Goal: Task Accomplishment & Management: Use online tool/utility

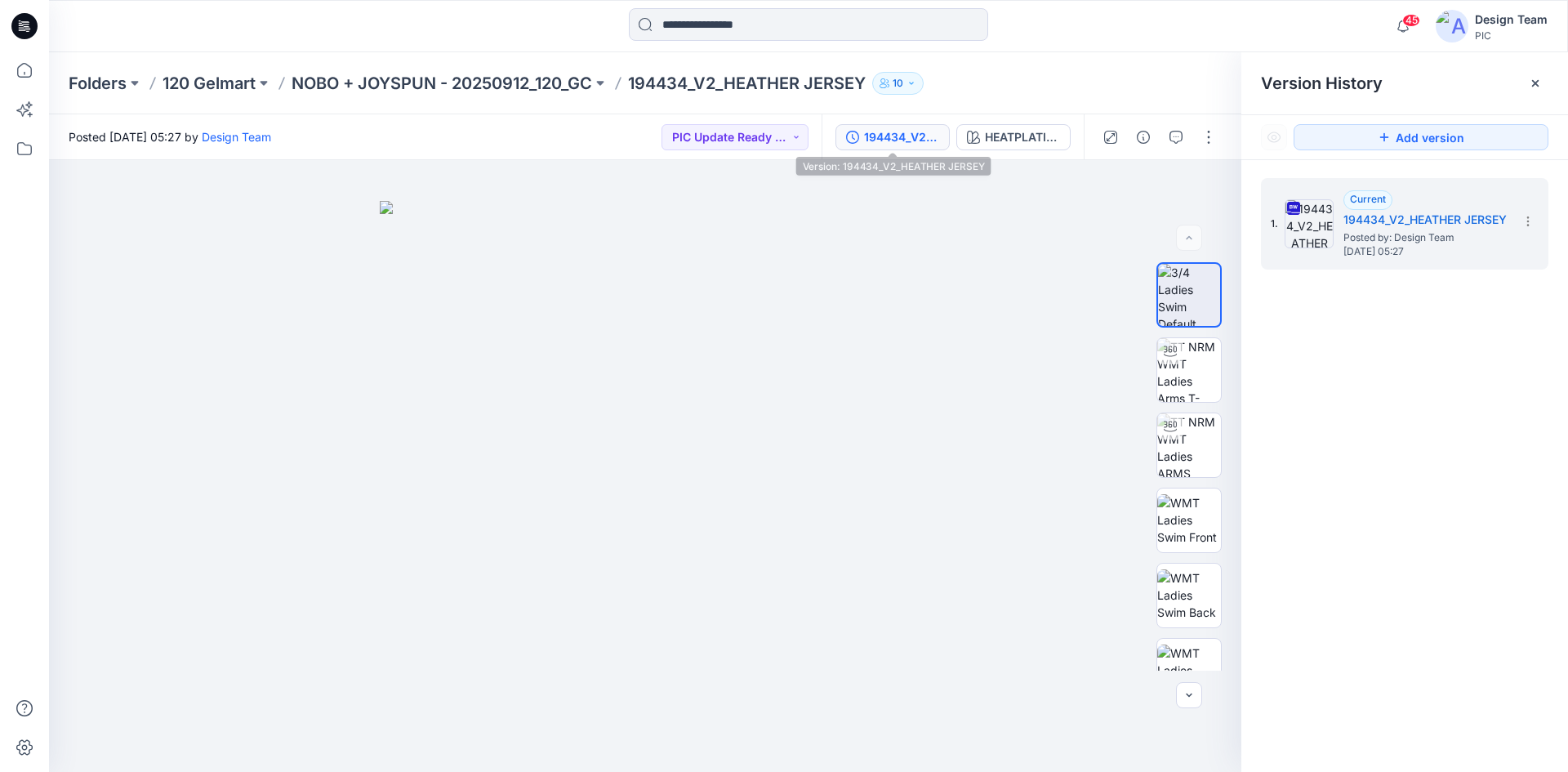
click at [877, 143] on div "194434_V2_HEATHER JERSEY" at bounding box center [901, 137] width 75 height 18
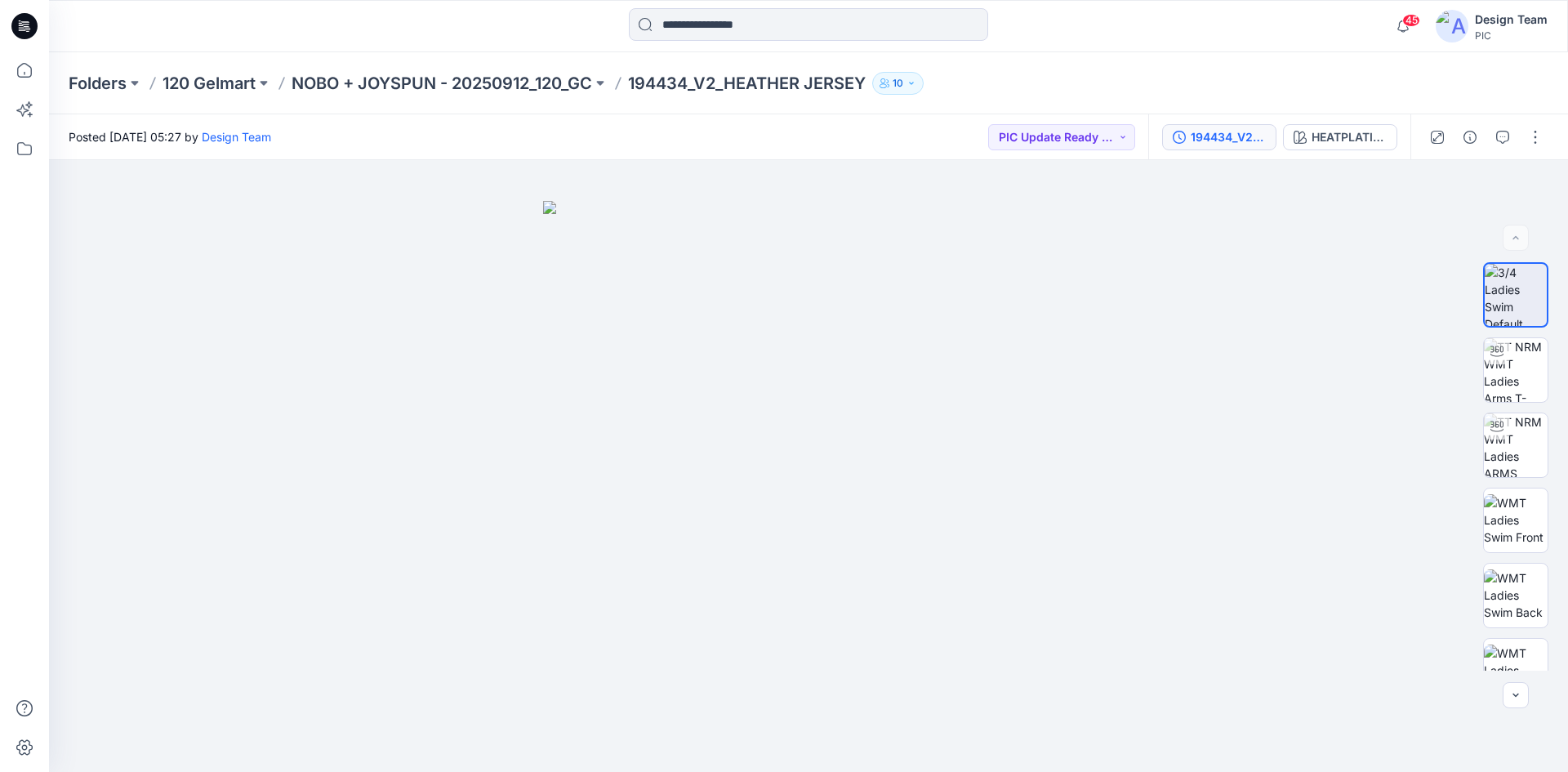
click at [1194, 134] on div "194434_V2_HEATHER JERSEY" at bounding box center [1228, 137] width 75 height 18
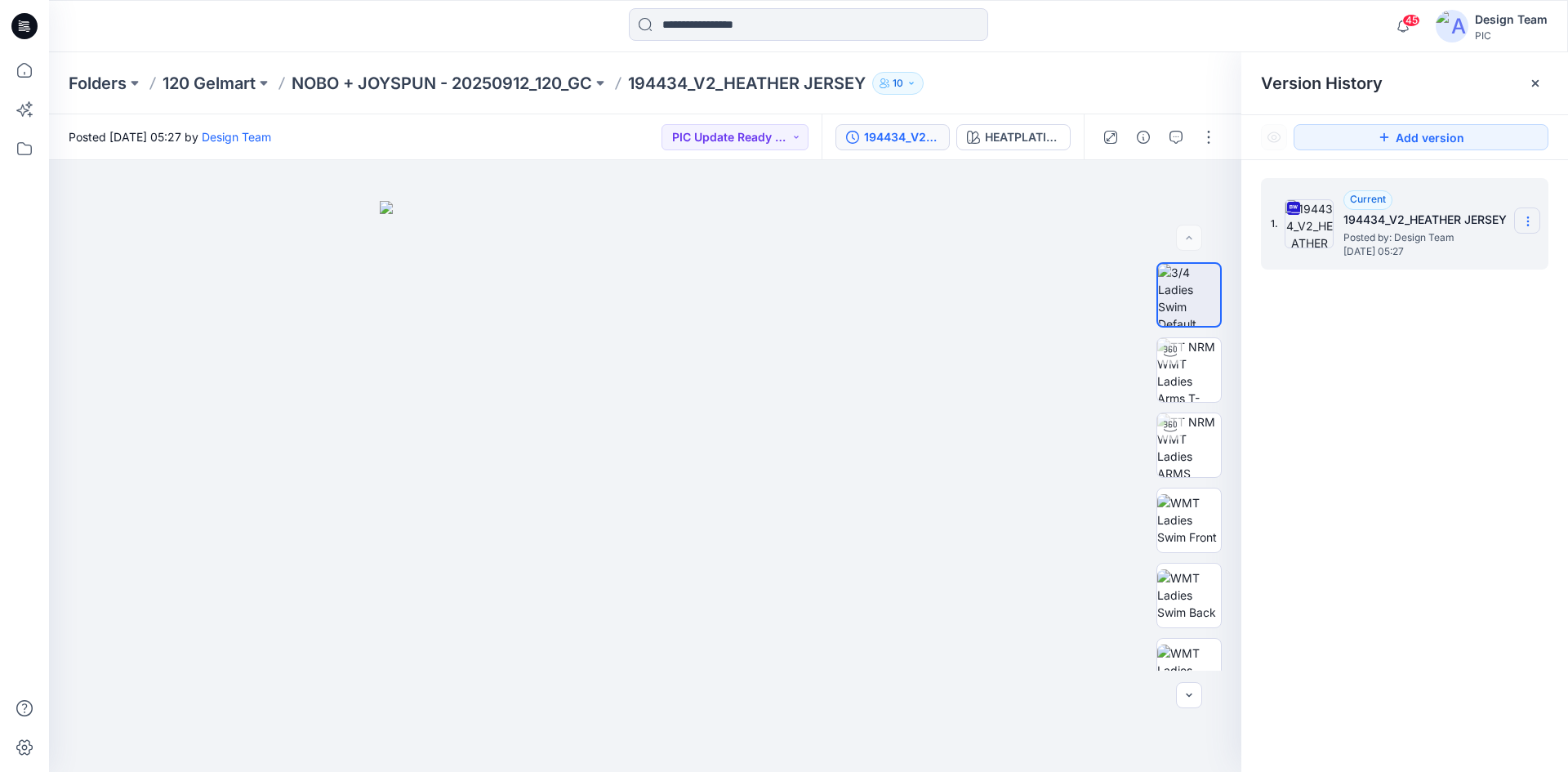
click at [1528, 221] on icon at bounding box center [1527, 221] width 13 height 13
click at [1433, 261] on span "Download Source BW File" at bounding box center [1446, 253] width 137 height 20
click at [31, 29] on icon at bounding box center [24, 26] width 26 height 26
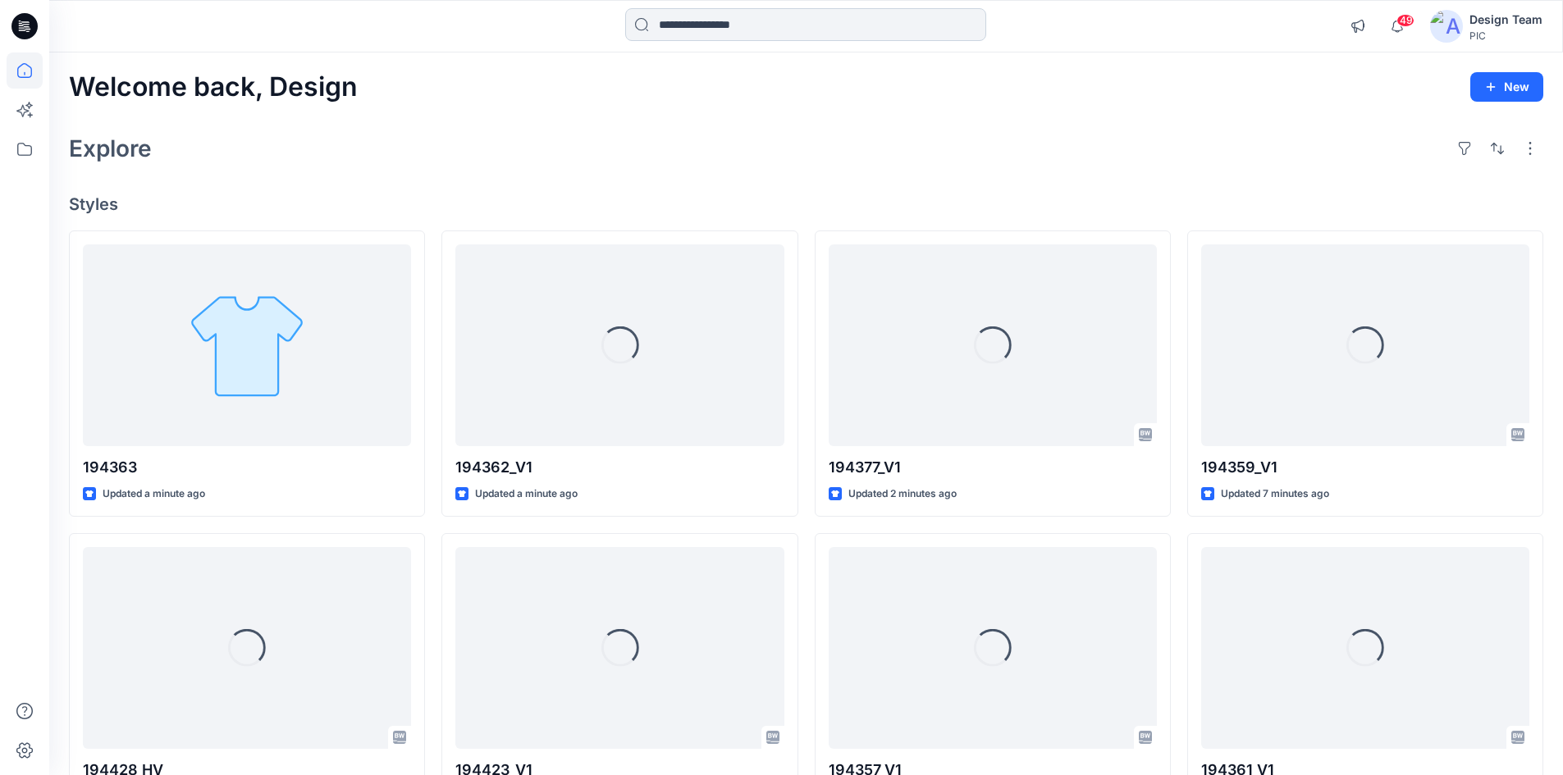
click at [729, 34] on input at bounding box center [805, 24] width 361 height 33
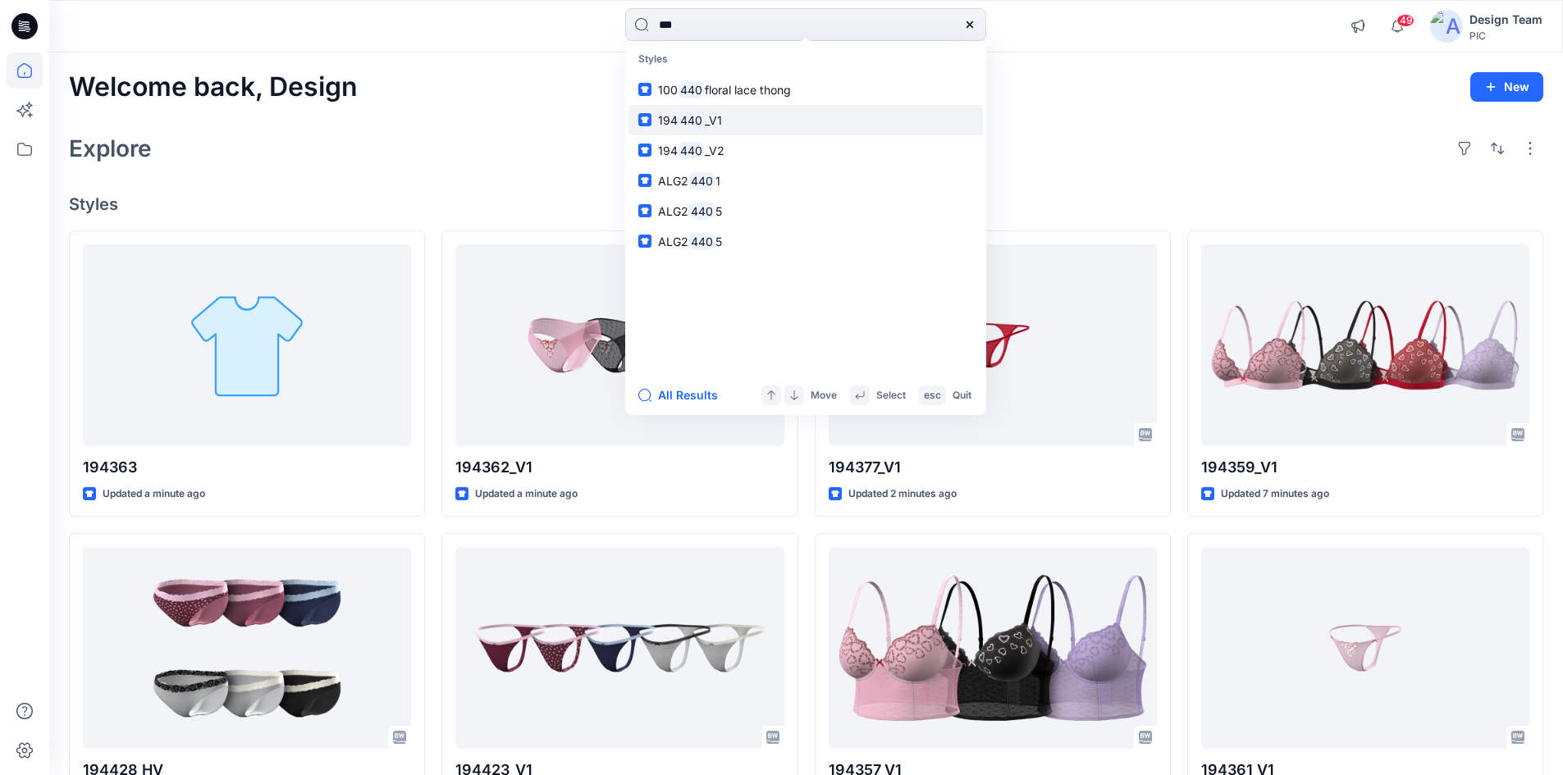
type input "***"
click at [708, 121] on span "_V1" at bounding box center [713, 120] width 17 height 14
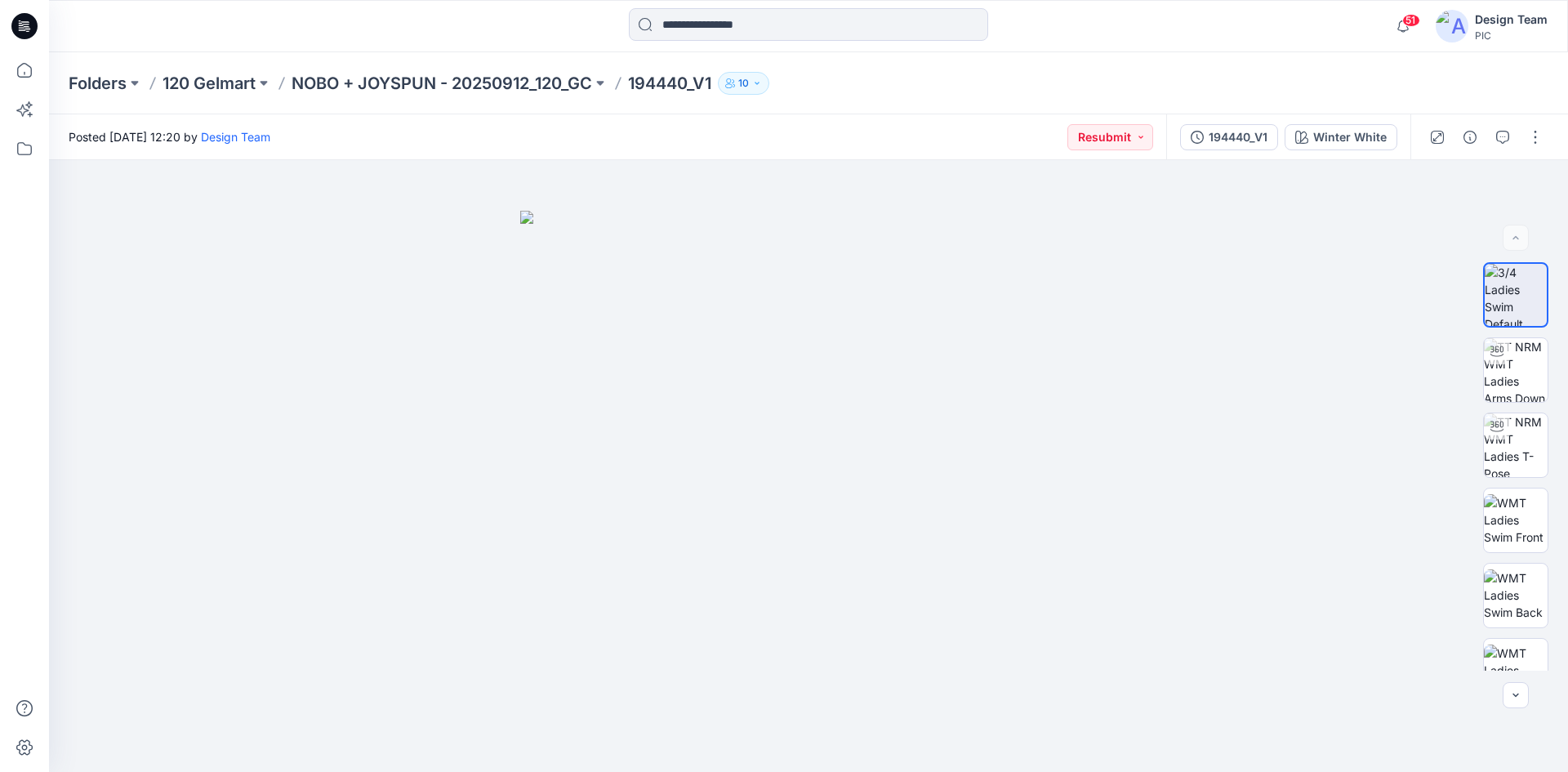
click at [28, 25] on icon at bounding box center [24, 26] width 26 height 26
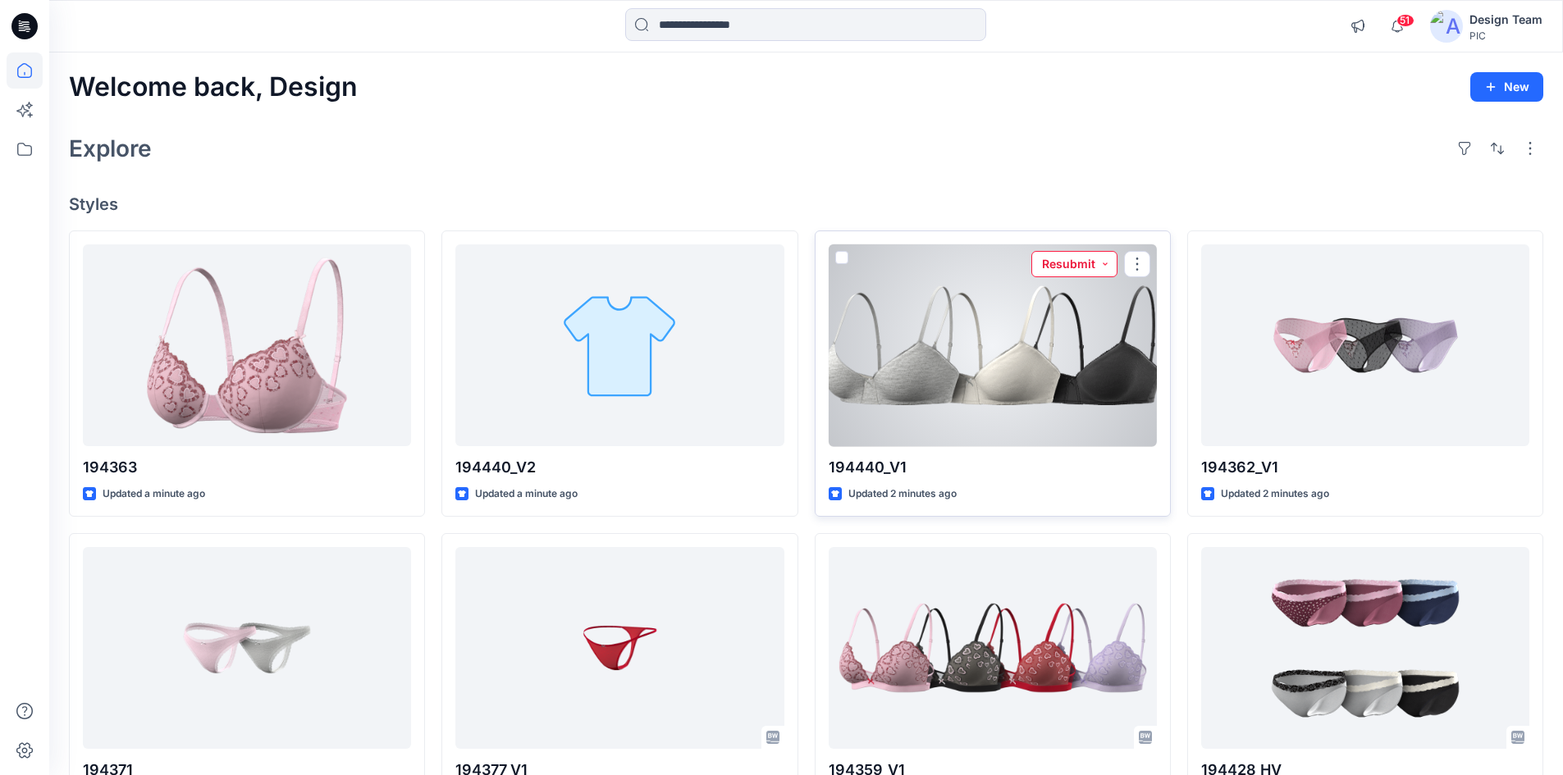
click at [1081, 270] on button "Resubmit" at bounding box center [1074, 264] width 86 height 26
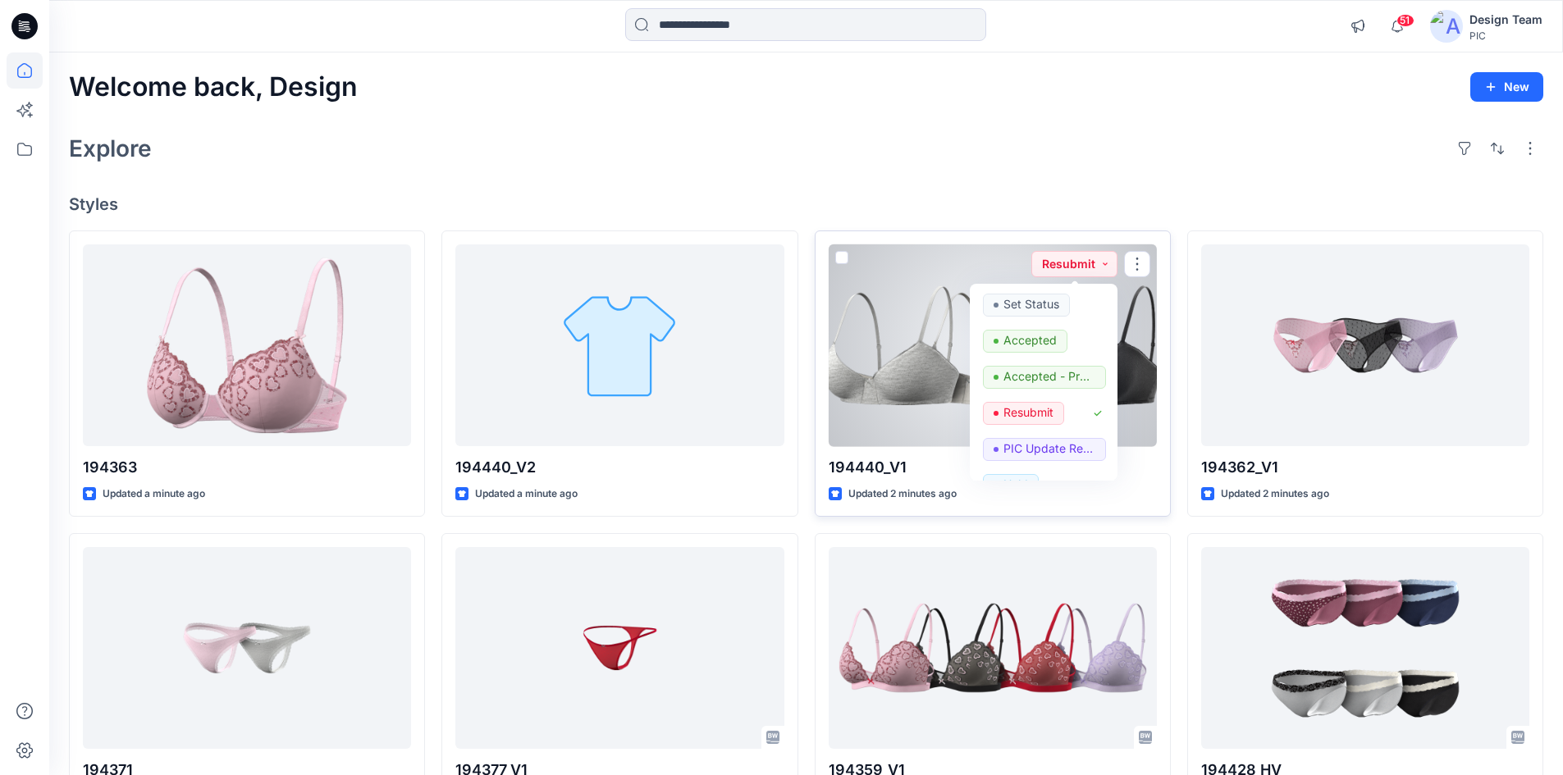
click at [910, 301] on div at bounding box center [993, 345] width 328 height 203
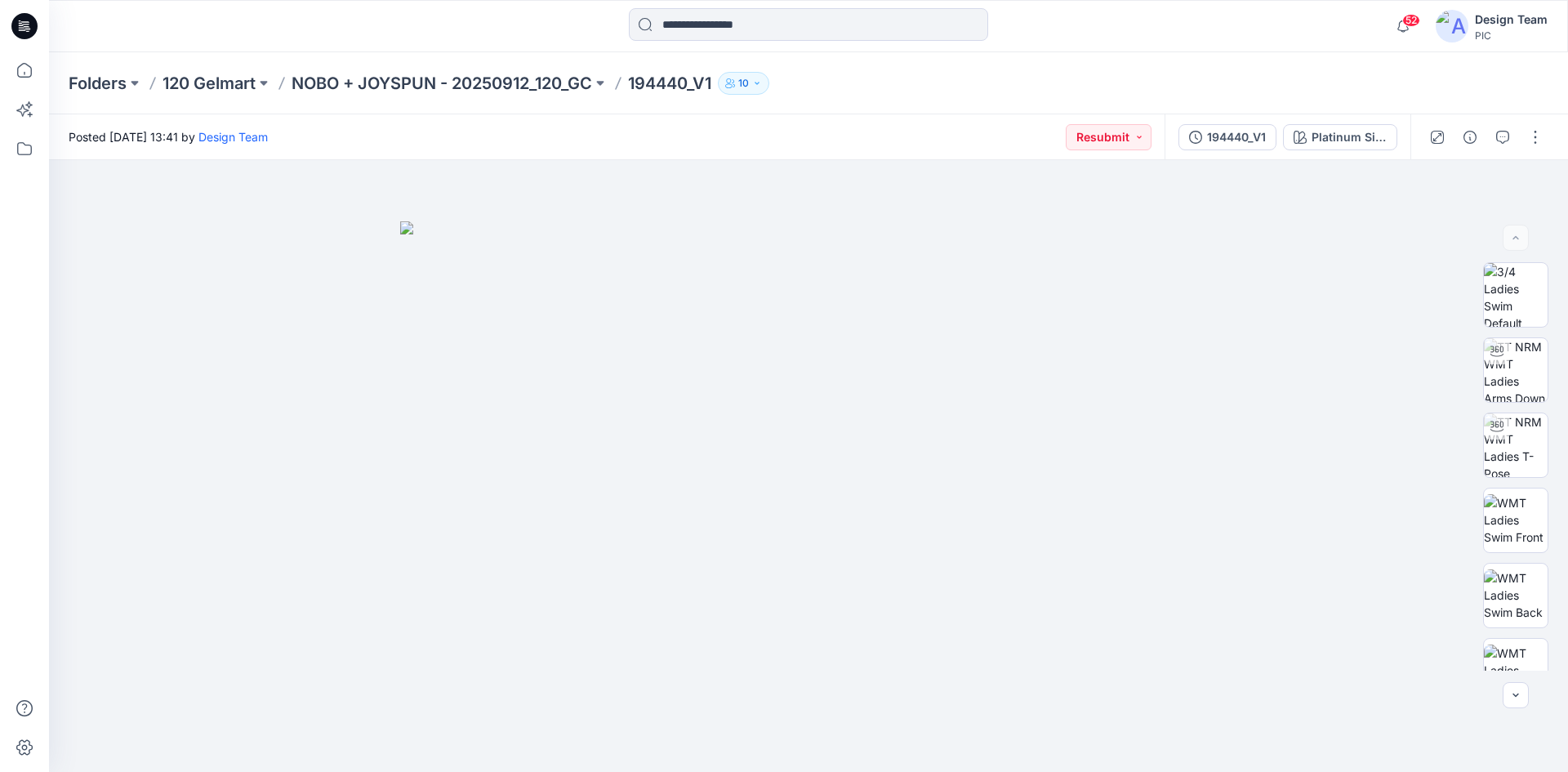
drag, startPoint x: 33, startPoint y: 21, endPoint x: 33, endPoint y: 31, distance: 10.0
click at [31, 21] on icon at bounding box center [24, 26] width 26 height 26
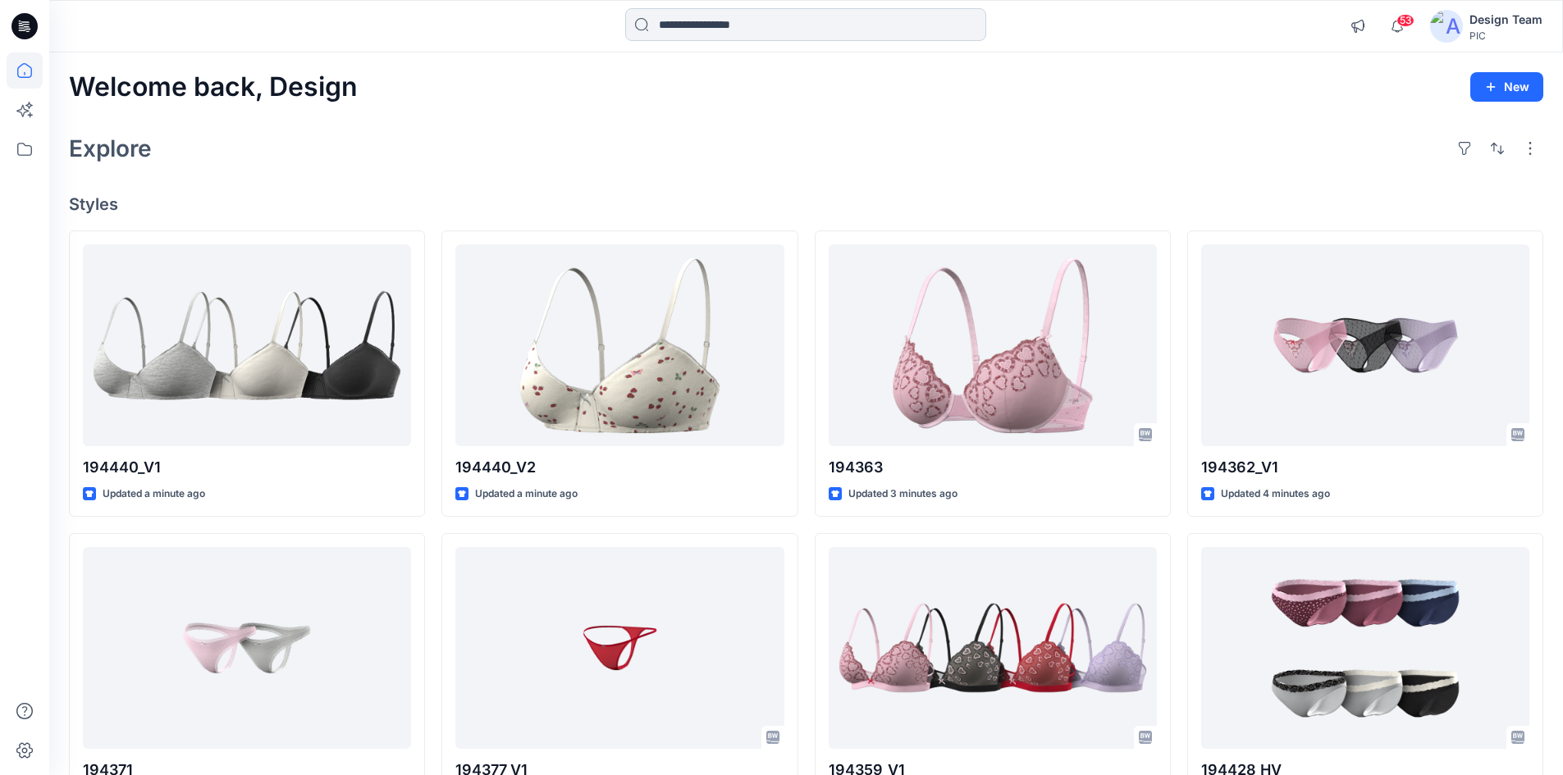
click at [746, 14] on input at bounding box center [805, 24] width 361 height 33
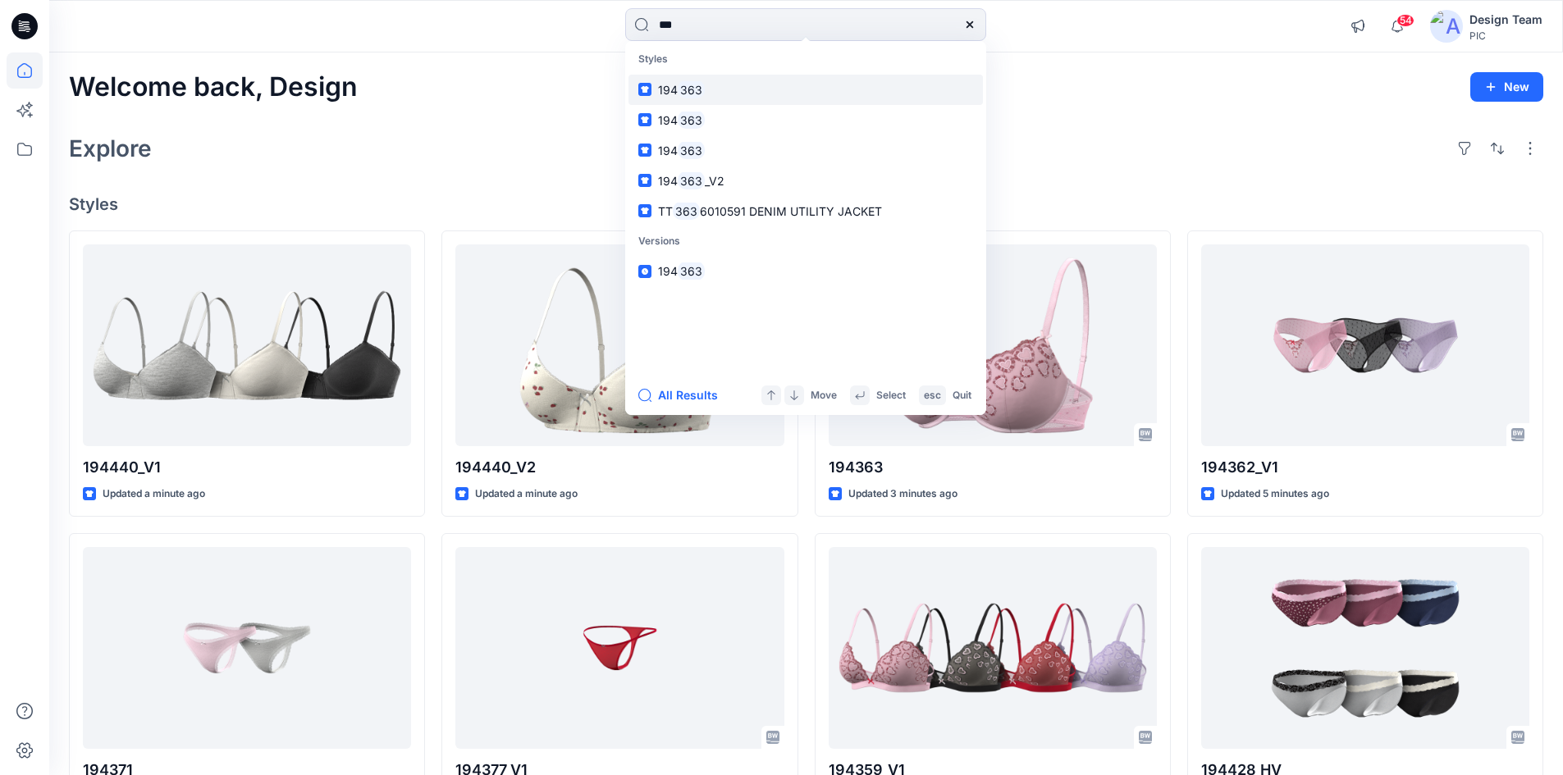
type input "***"
click at [752, 91] on link "194 363" at bounding box center [805, 90] width 354 height 30
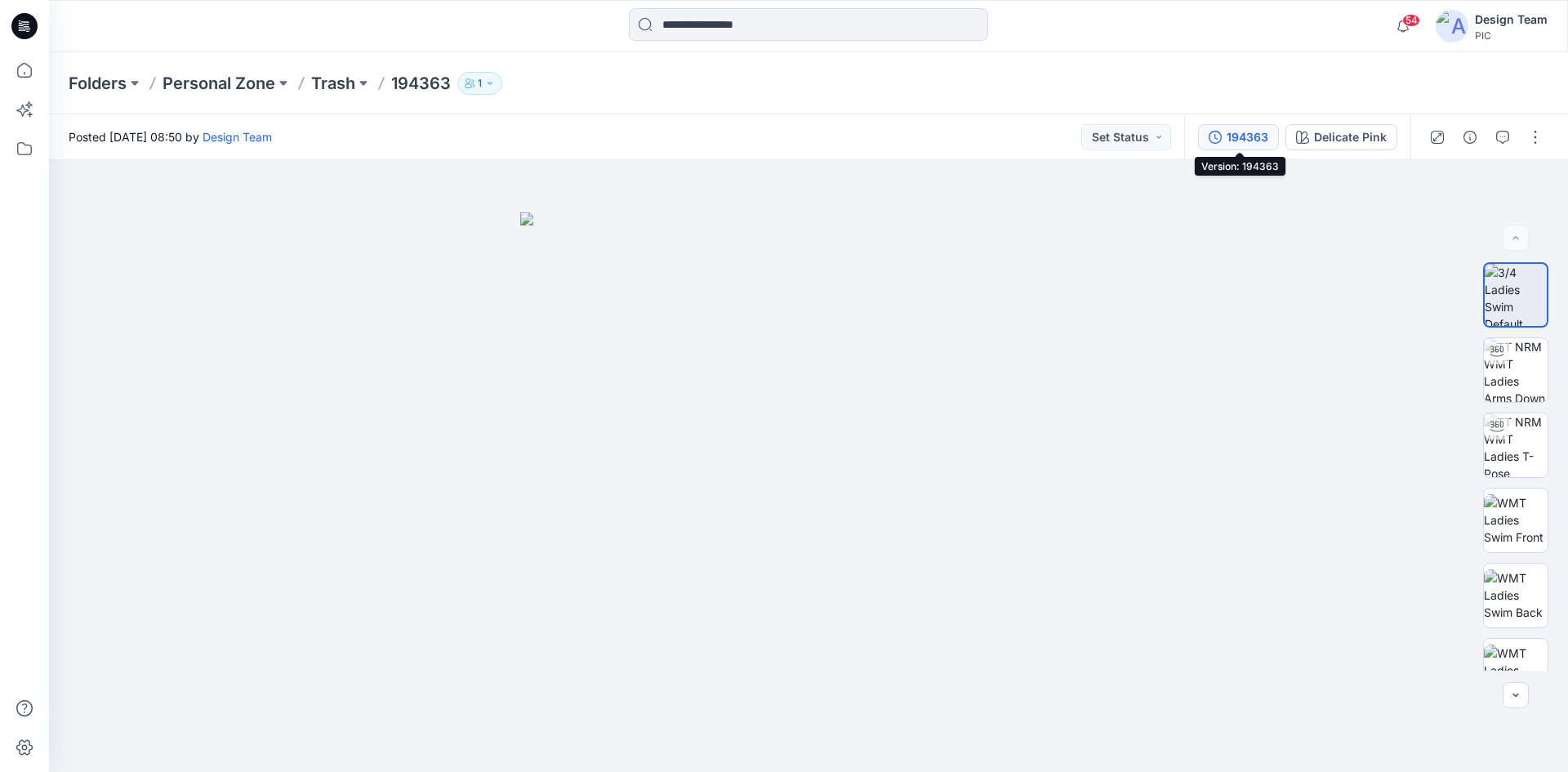
click at [1244, 134] on div "194363" at bounding box center [1247, 137] width 42 height 18
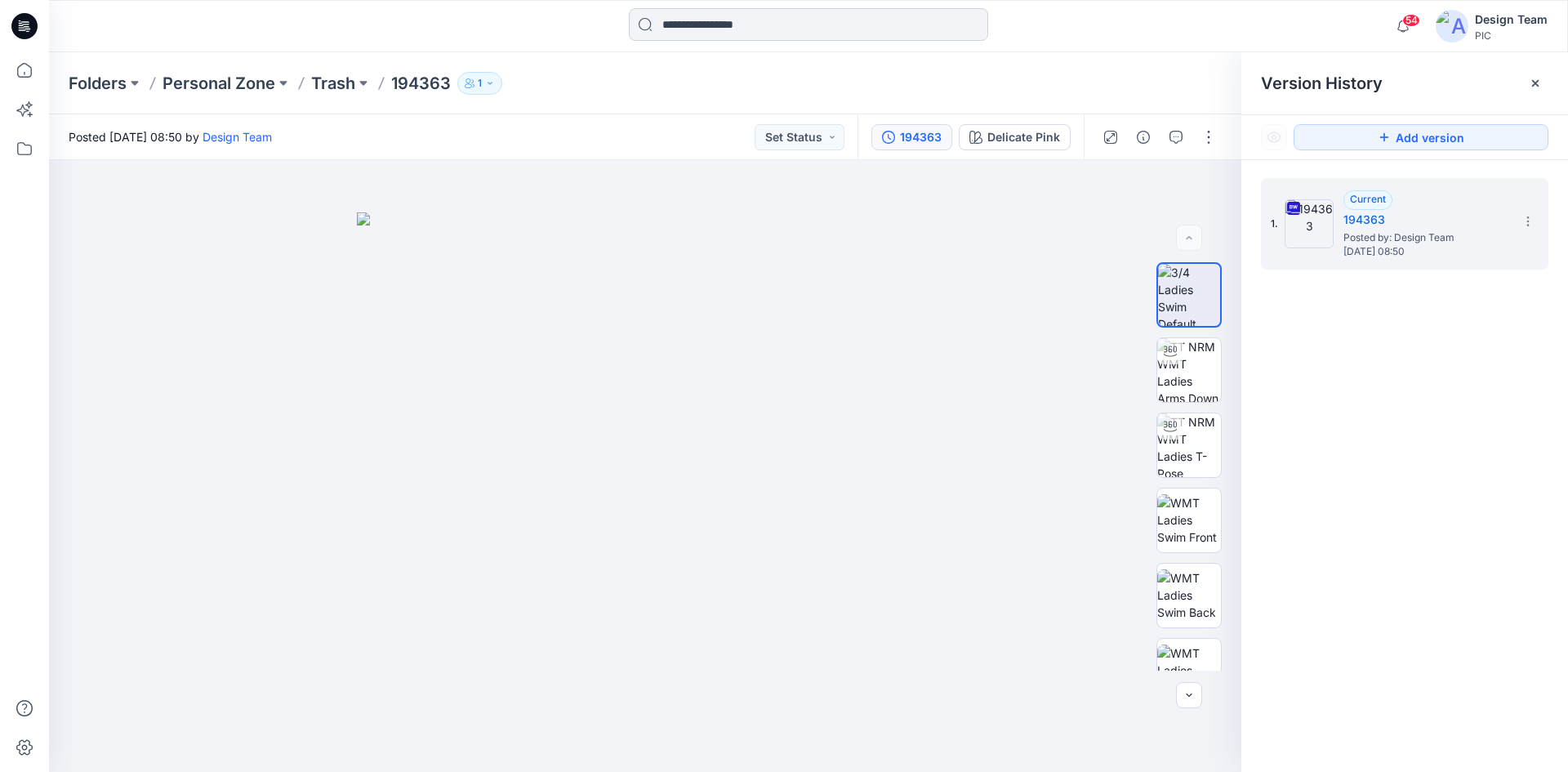
click at [789, 26] on input at bounding box center [808, 24] width 359 height 33
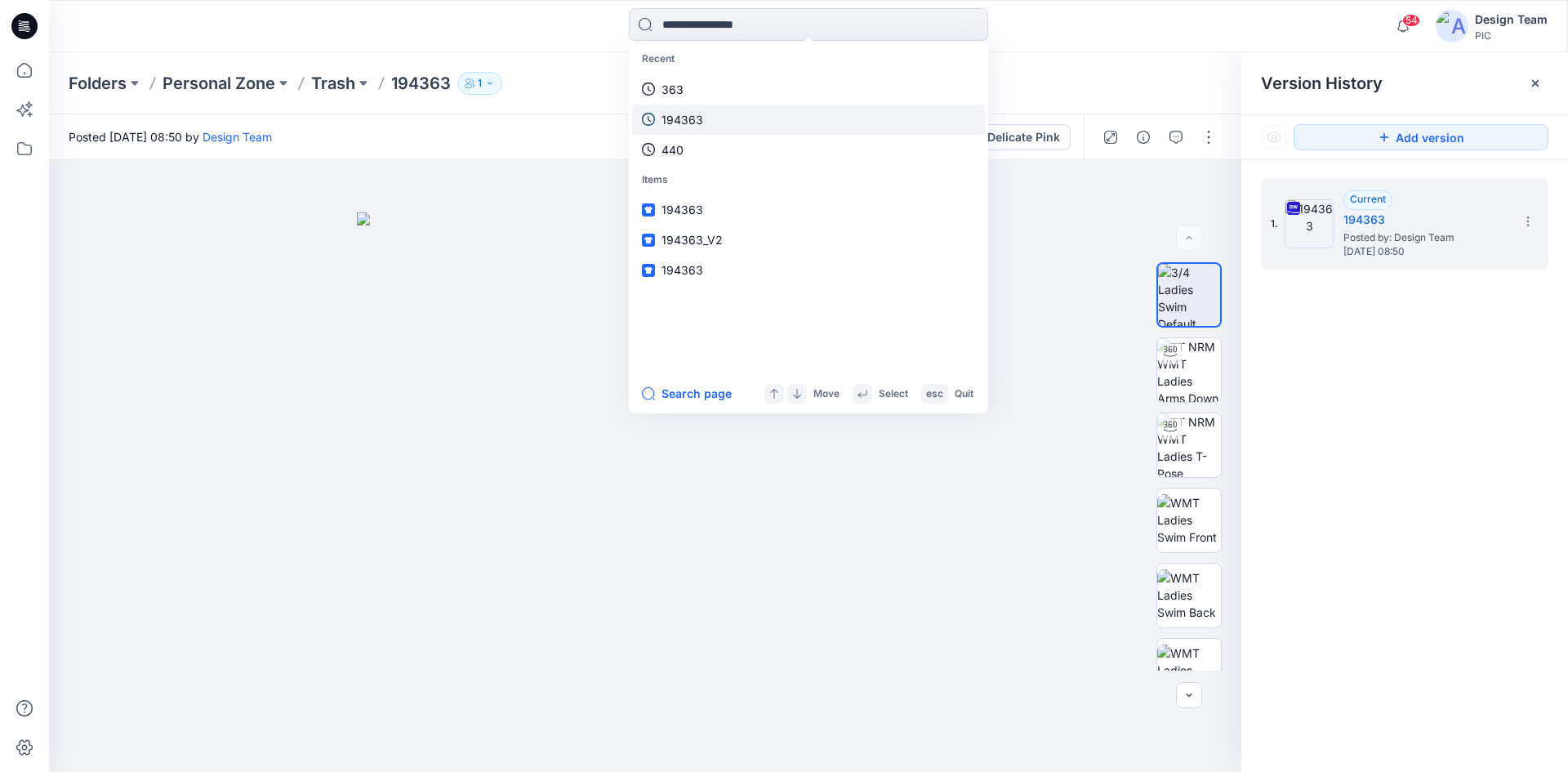
click at [696, 114] on p "194363" at bounding box center [683, 120] width 42 height 17
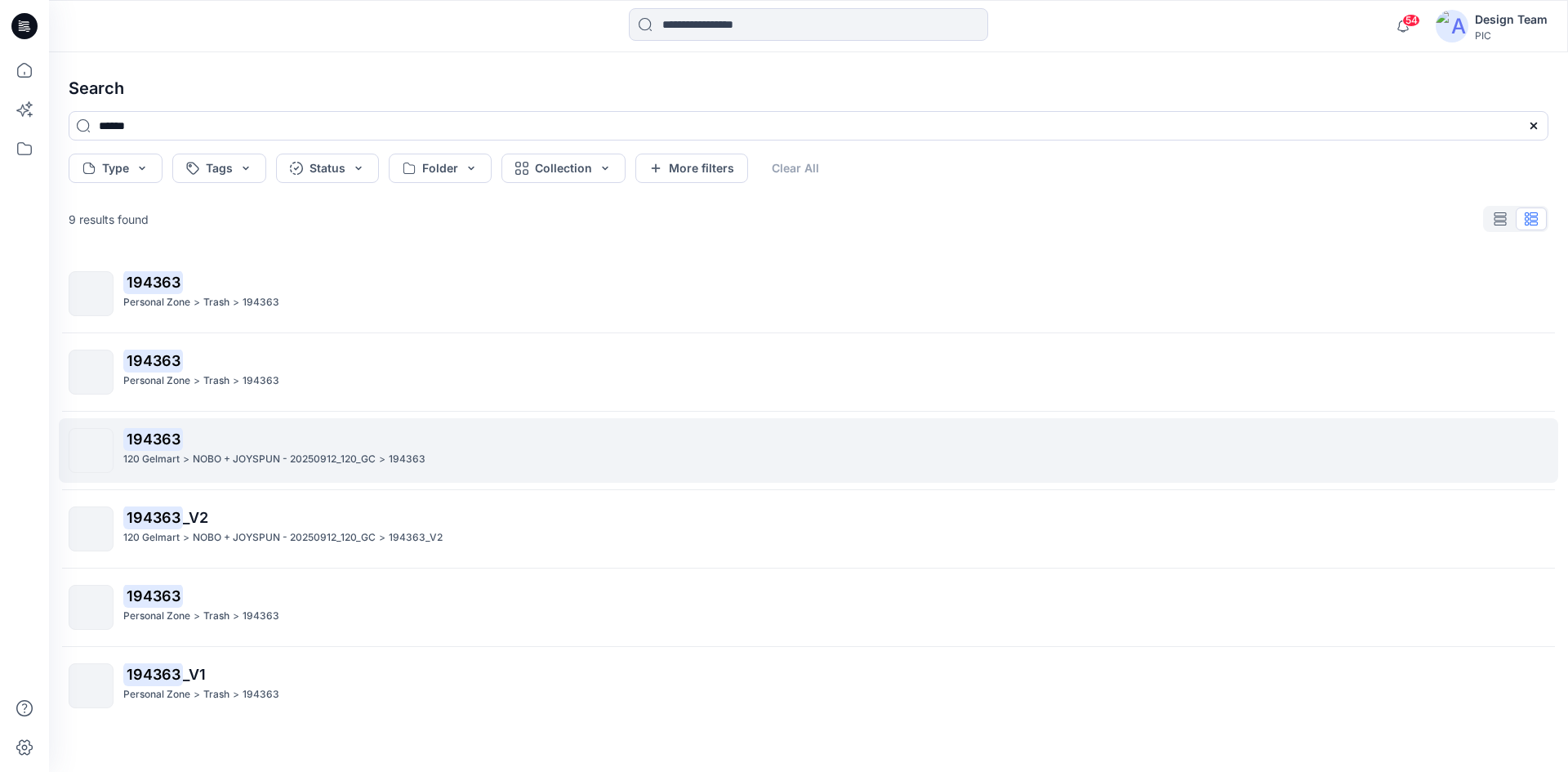
click at [257, 447] on p "194363" at bounding box center [835, 439] width 1425 height 23
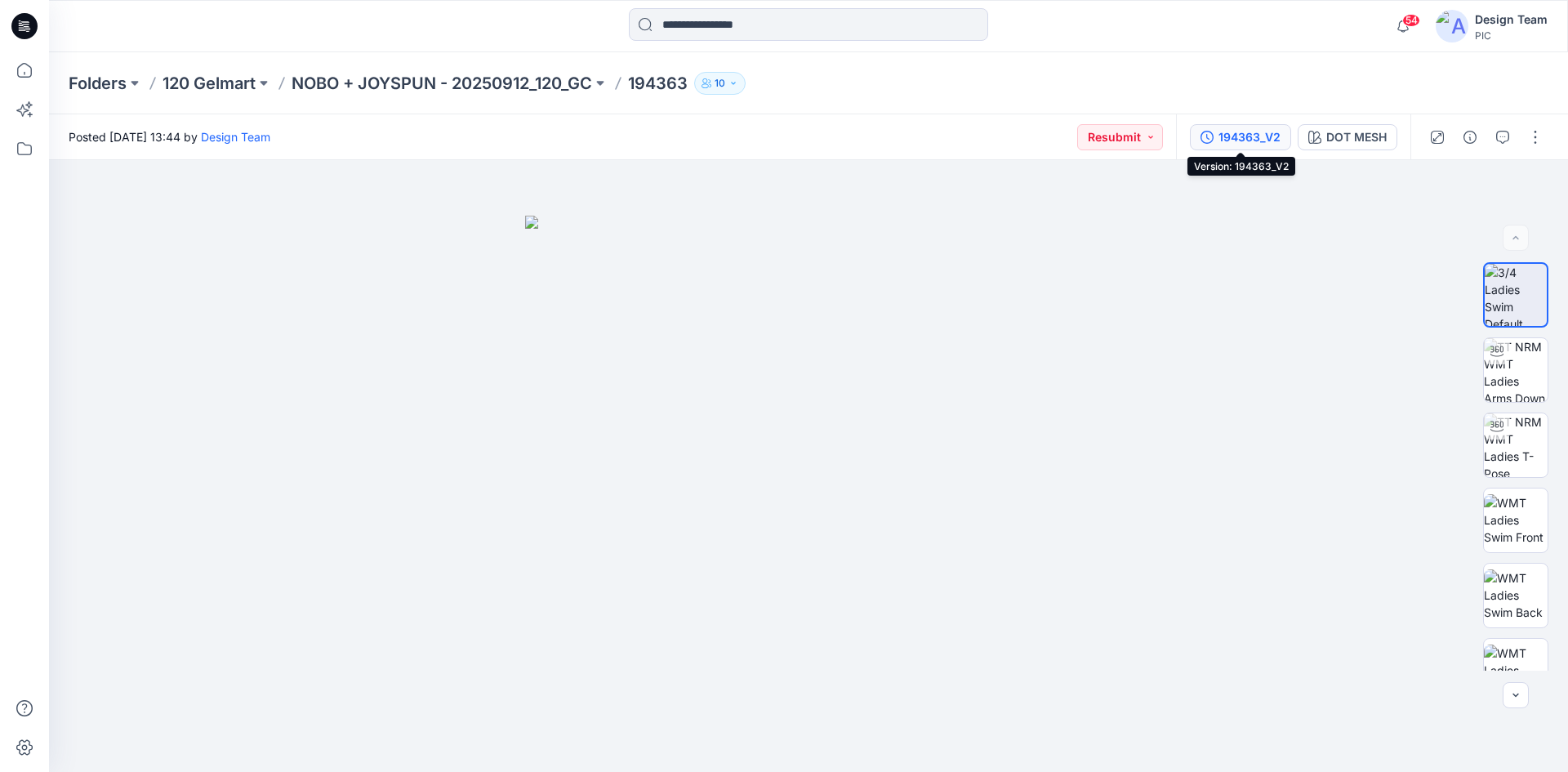
click at [1257, 129] on div "194363_V2" at bounding box center [1249, 137] width 62 height 18
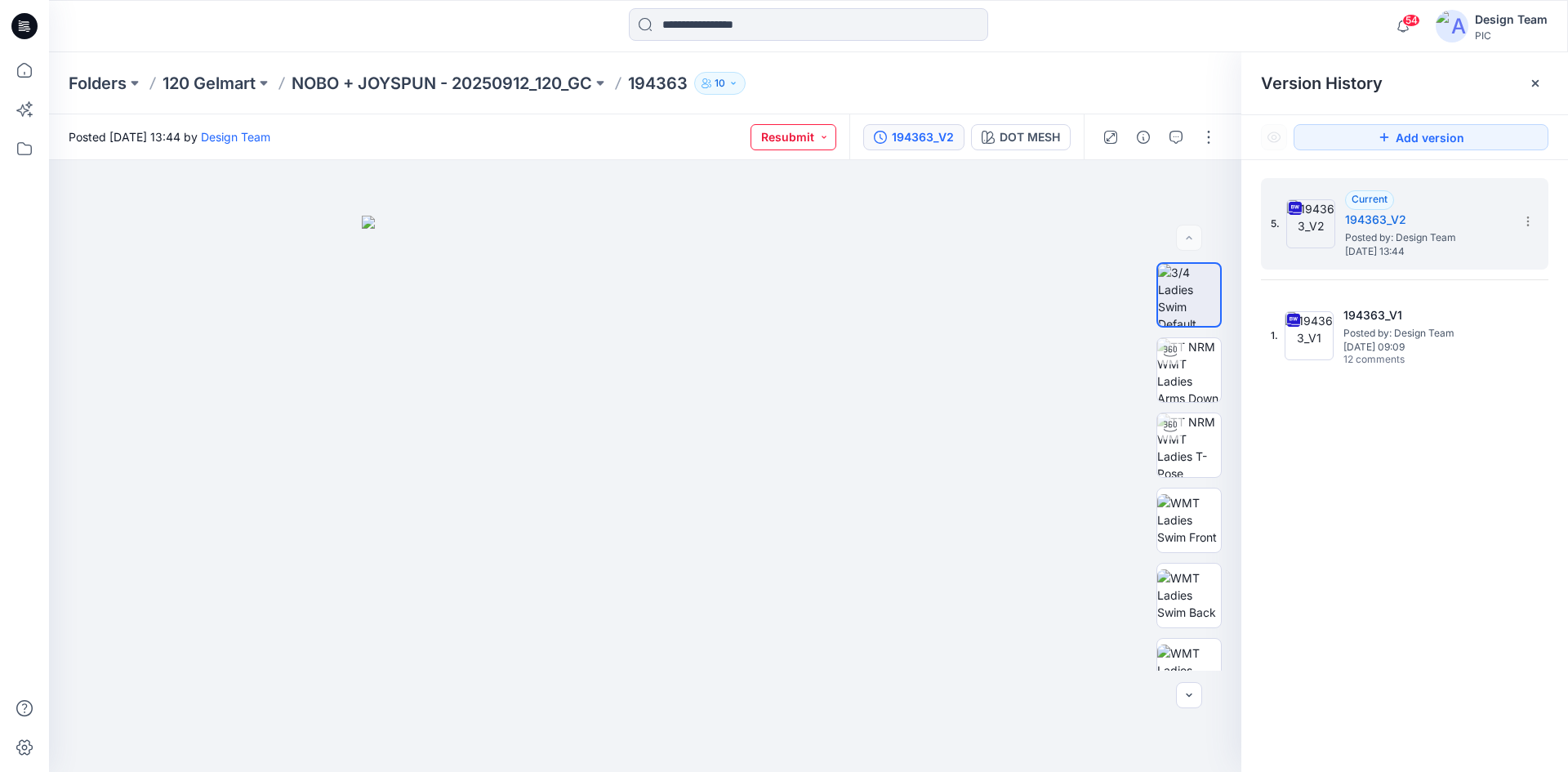
click at [799, 132] on button "Resubmit" at bounding box center [793, 137] width 86 height 26
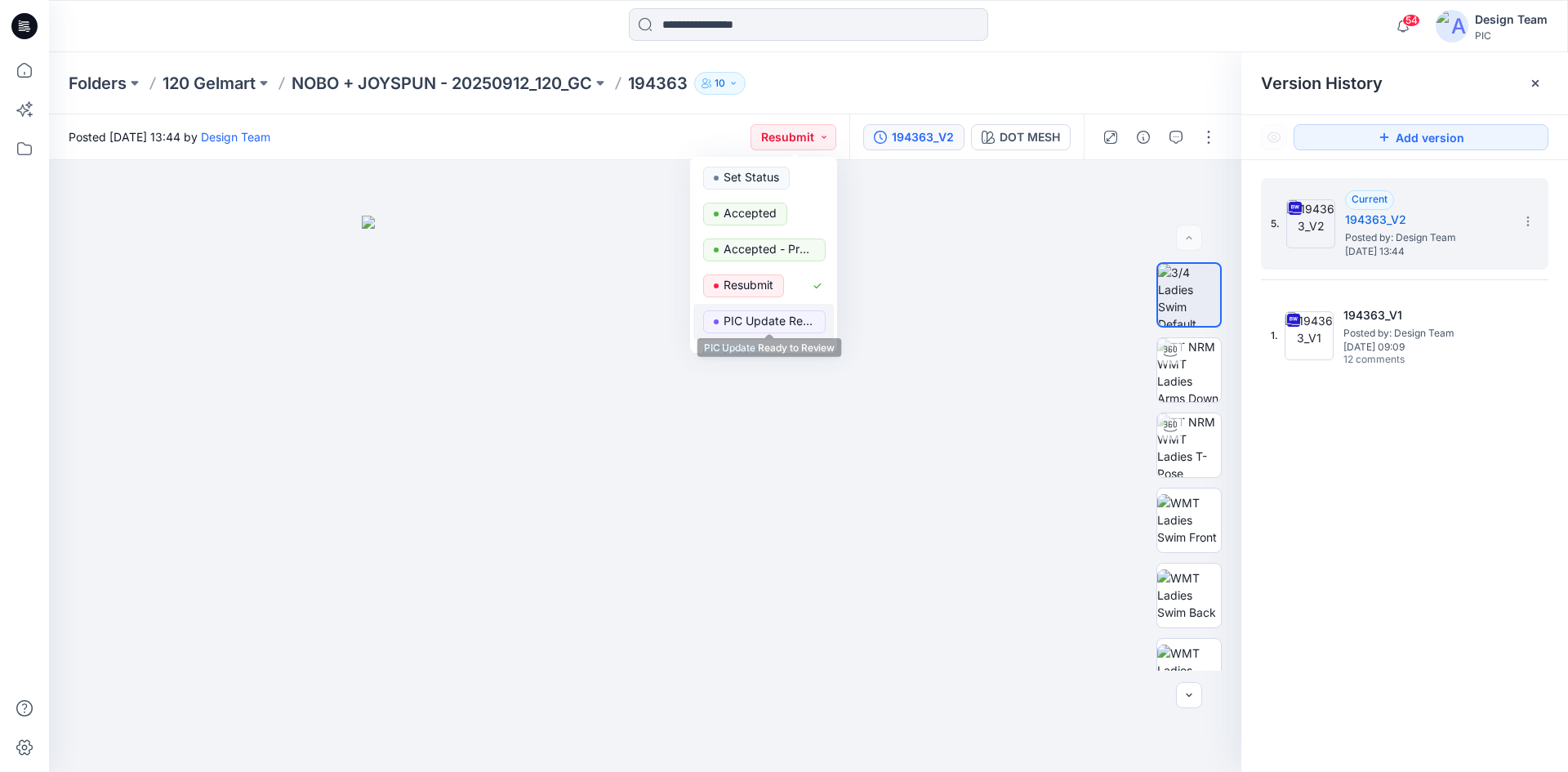
click at [733, 320] on p "PIC Update Ready to Review" at bounding box center [770, 321] width 92 height 21
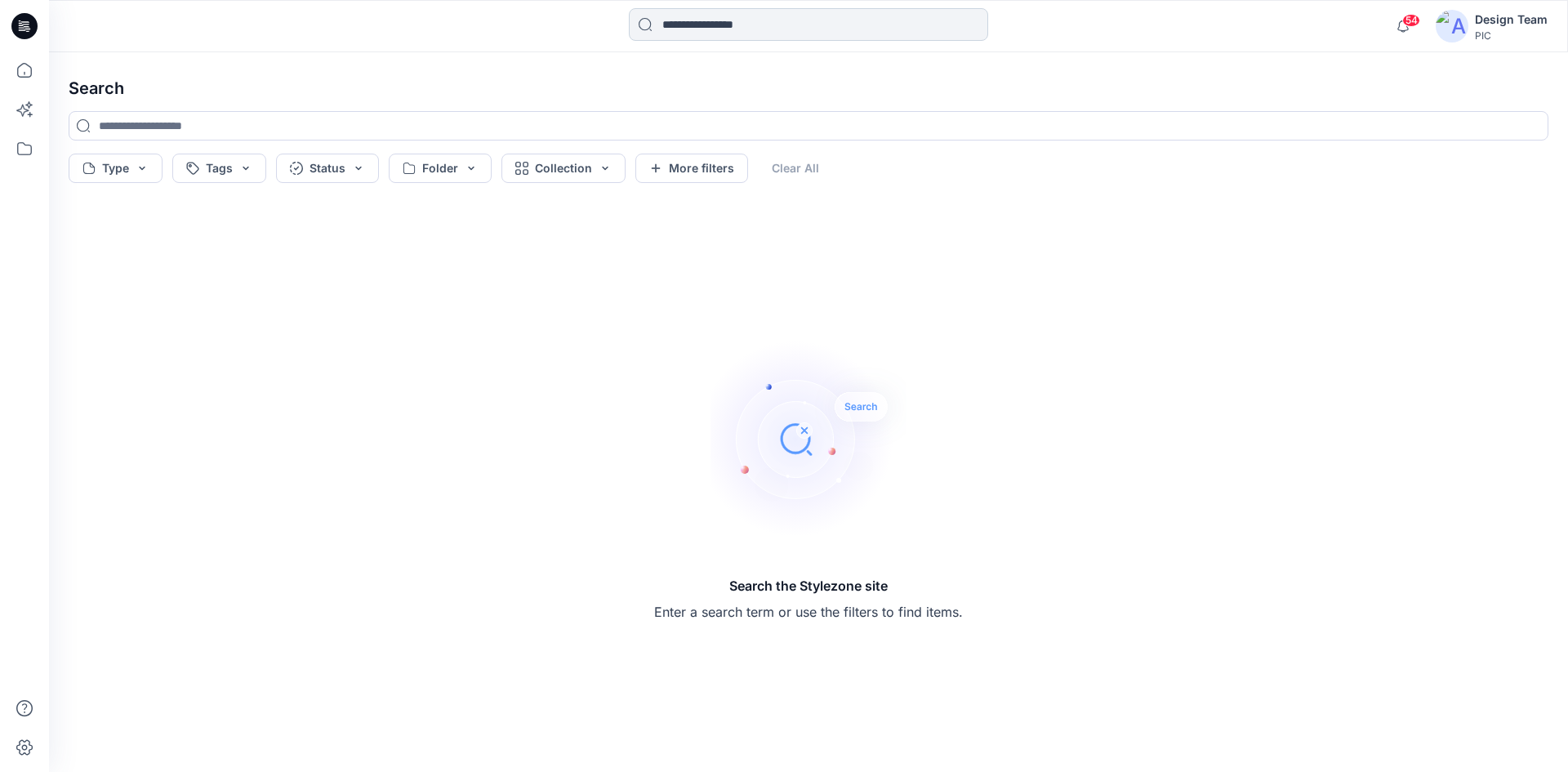
click at [694, 21] on input at bounding box center [808, 24] width 359 height 33
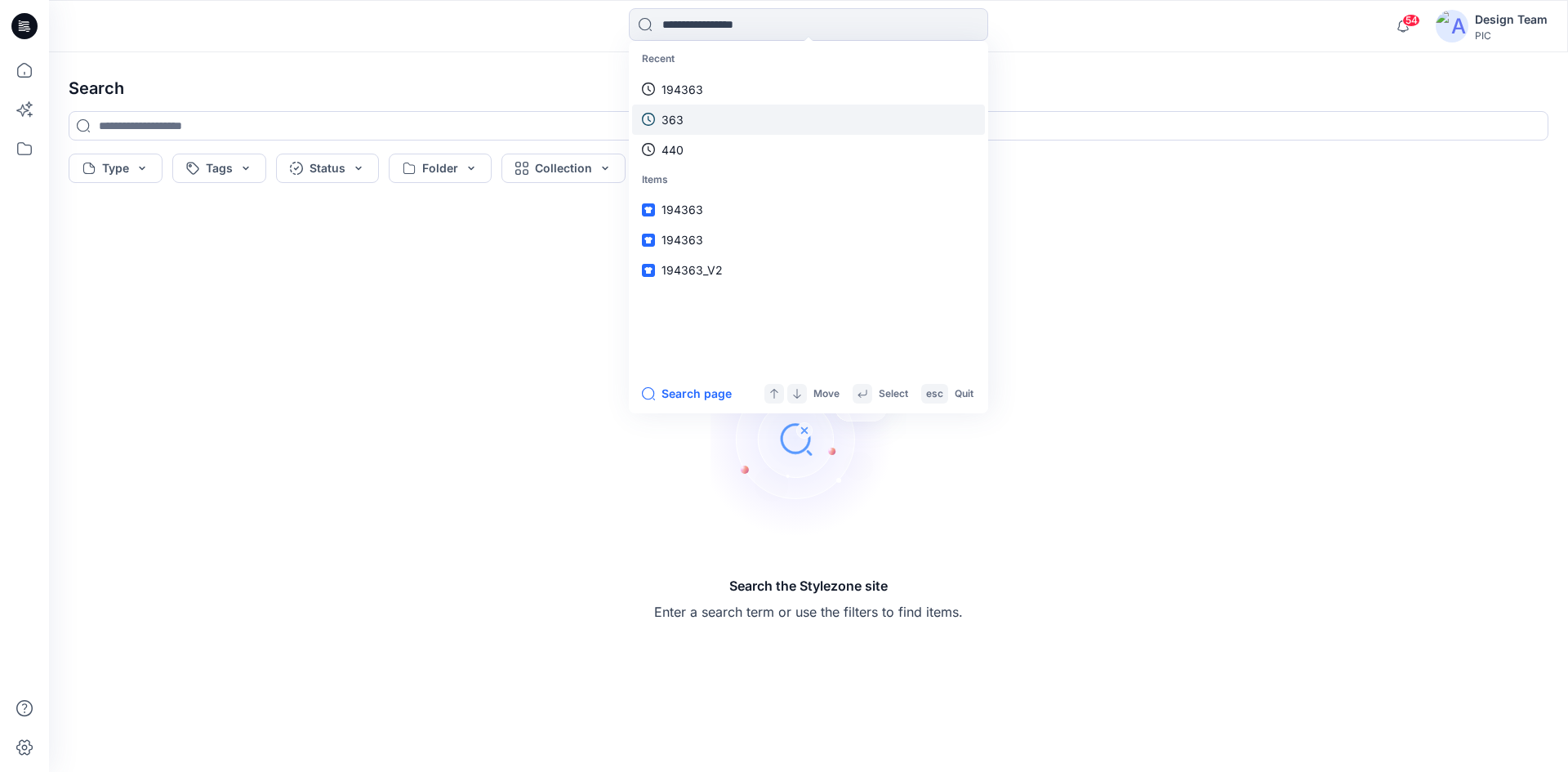
click at [686, 115] on link "363" at bounding box center [808, 120] width 352 height 30
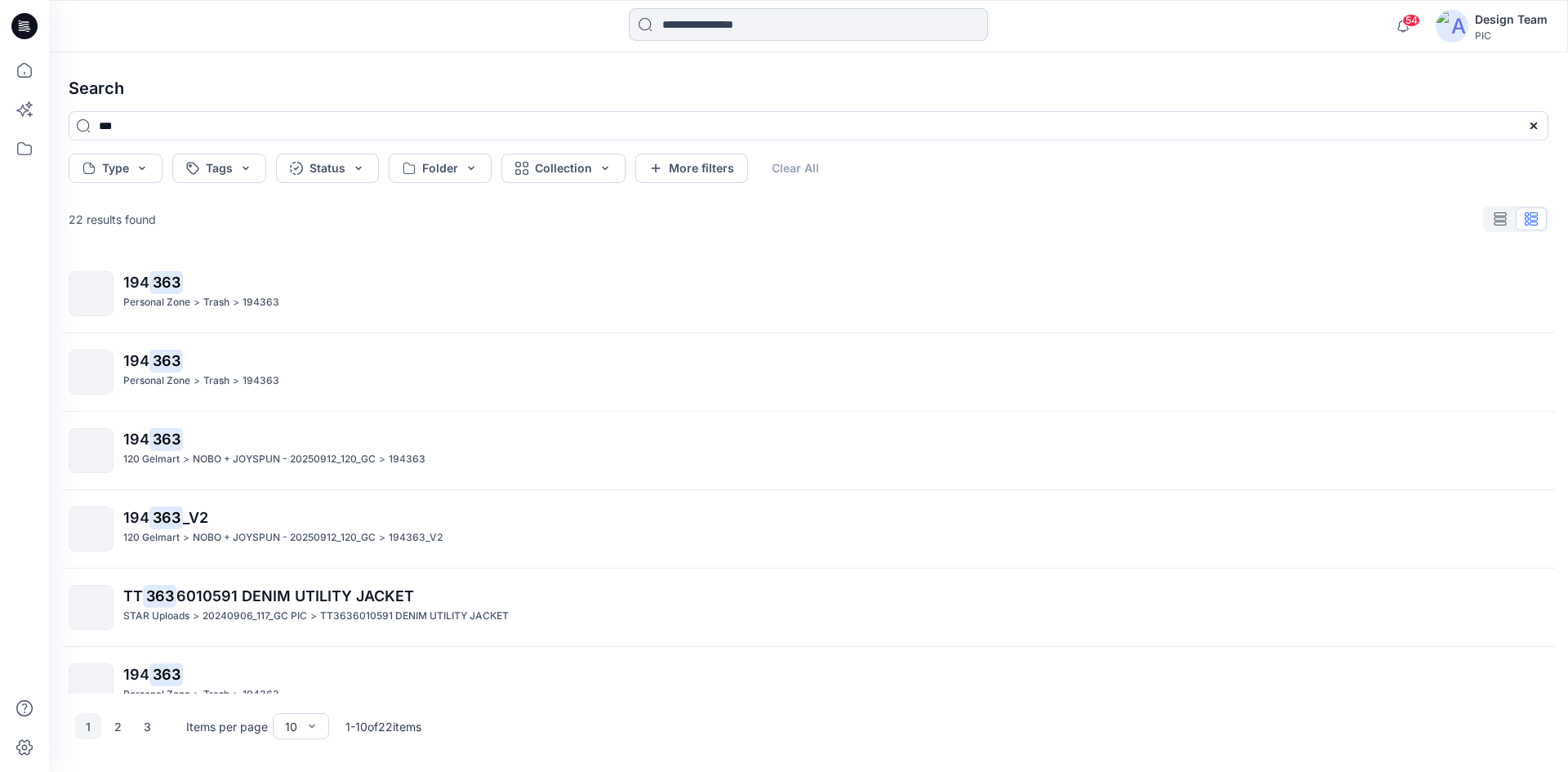
click at [689, 28] on input at bounding box center [808, 24] width 359 height 33
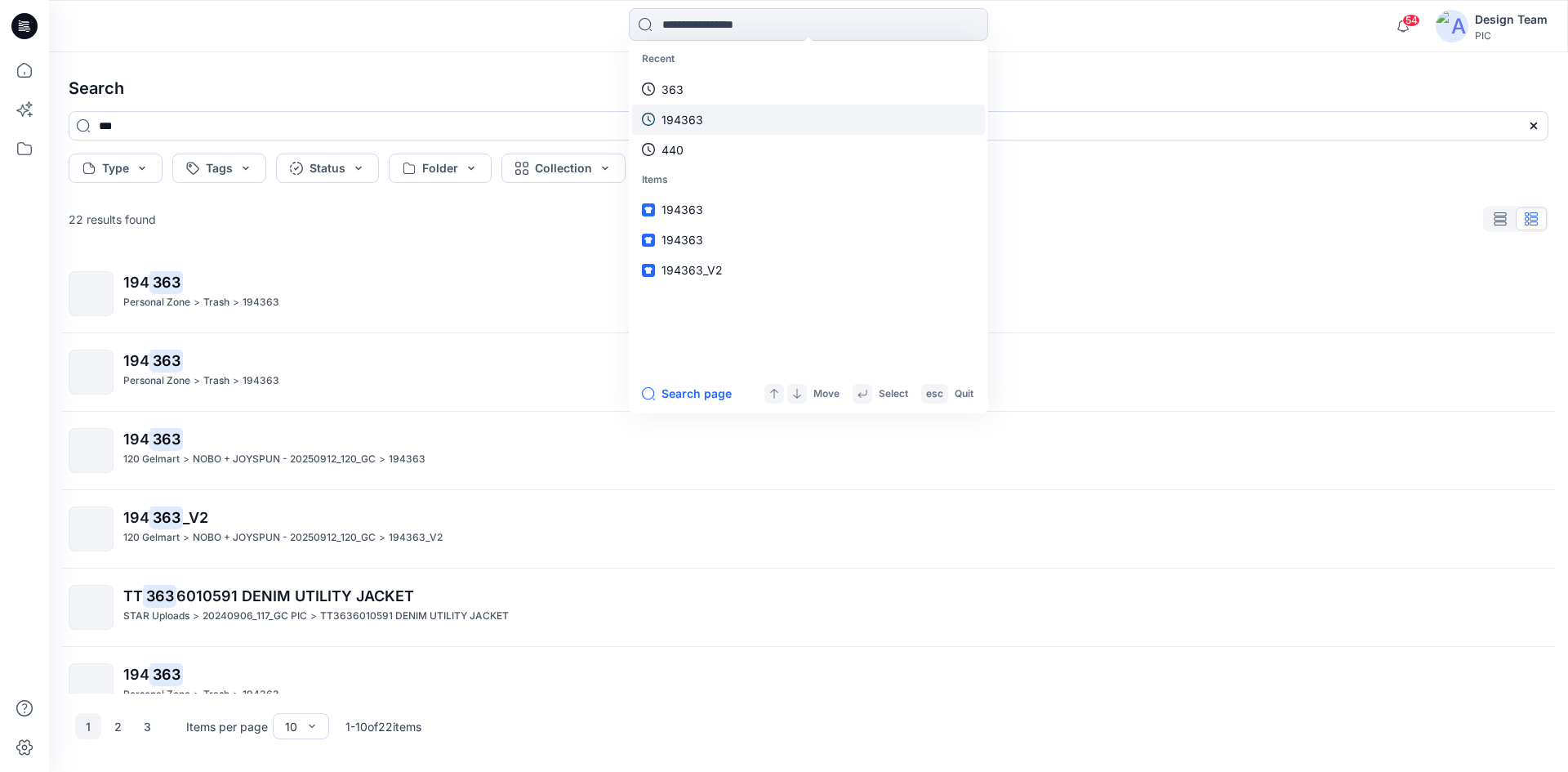
click at [673, 121] on p "194363" at bounding box center [683, 120] width 42 height 17
type input "******"
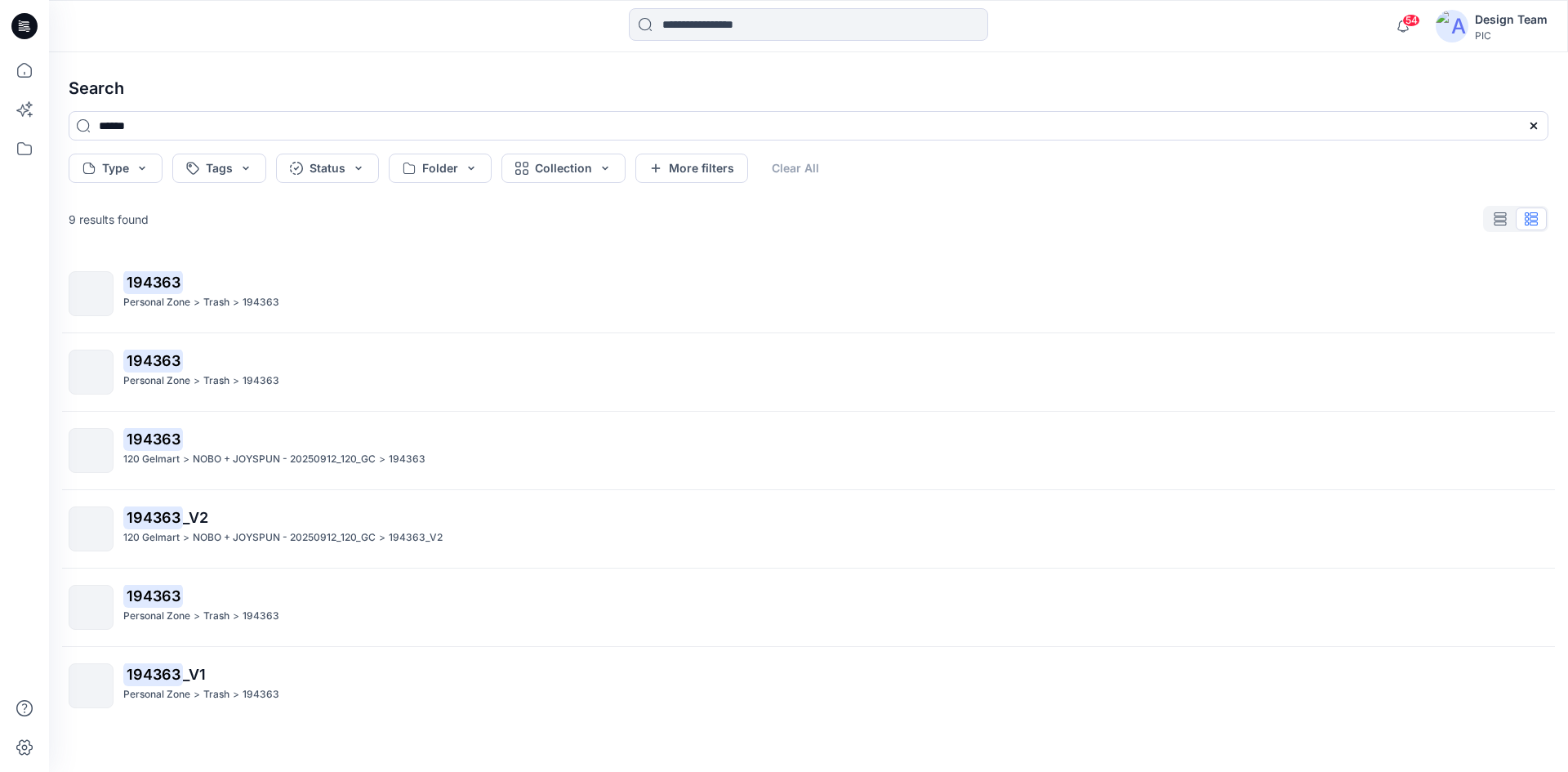
click at [161, 518] on mark "194363" at bounding box center [153, 517] width 60 height 23
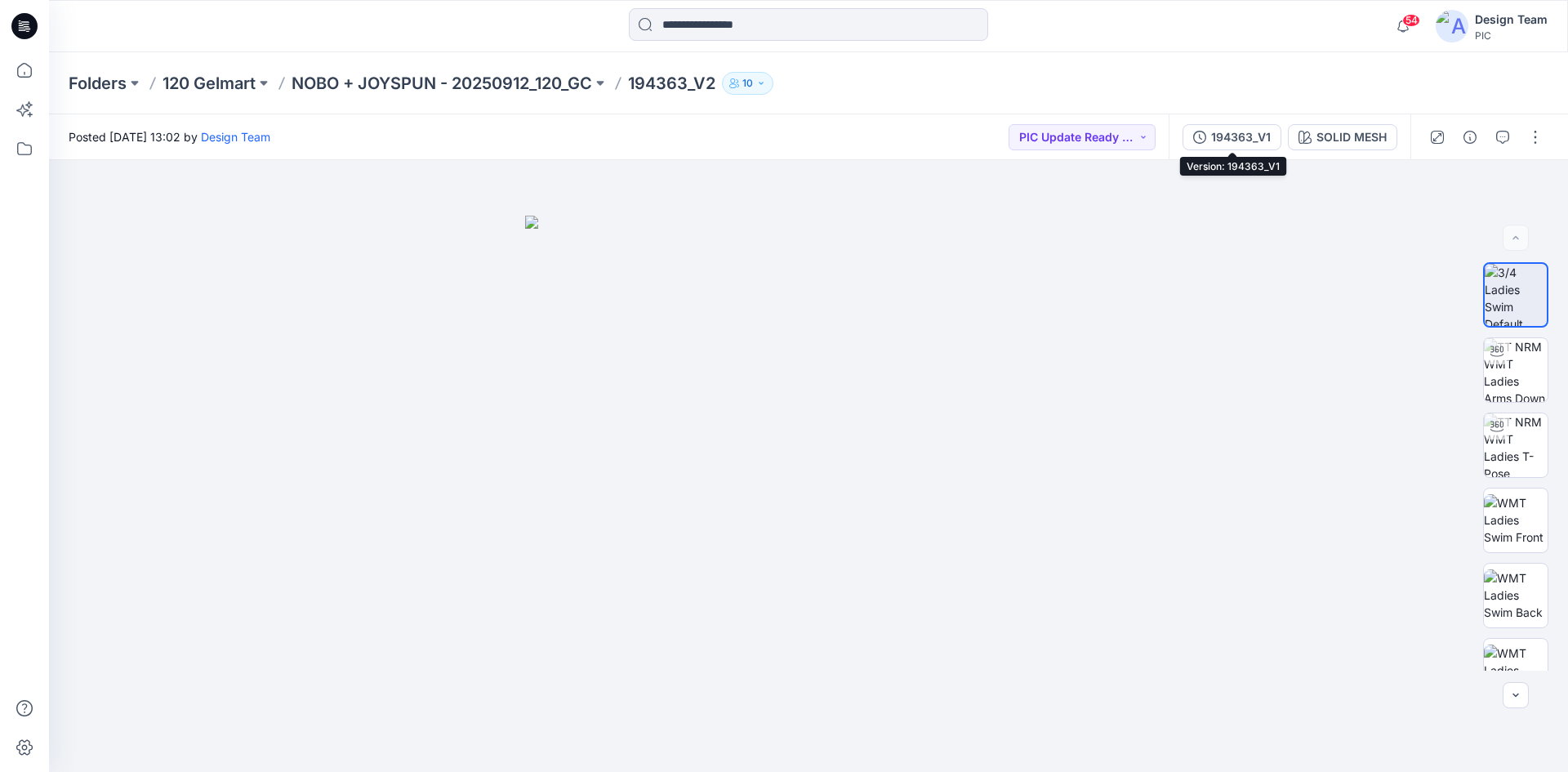
click at [1252, 135] on div "194363_V1" at bounding box center [1241, 137] width 60 height 18
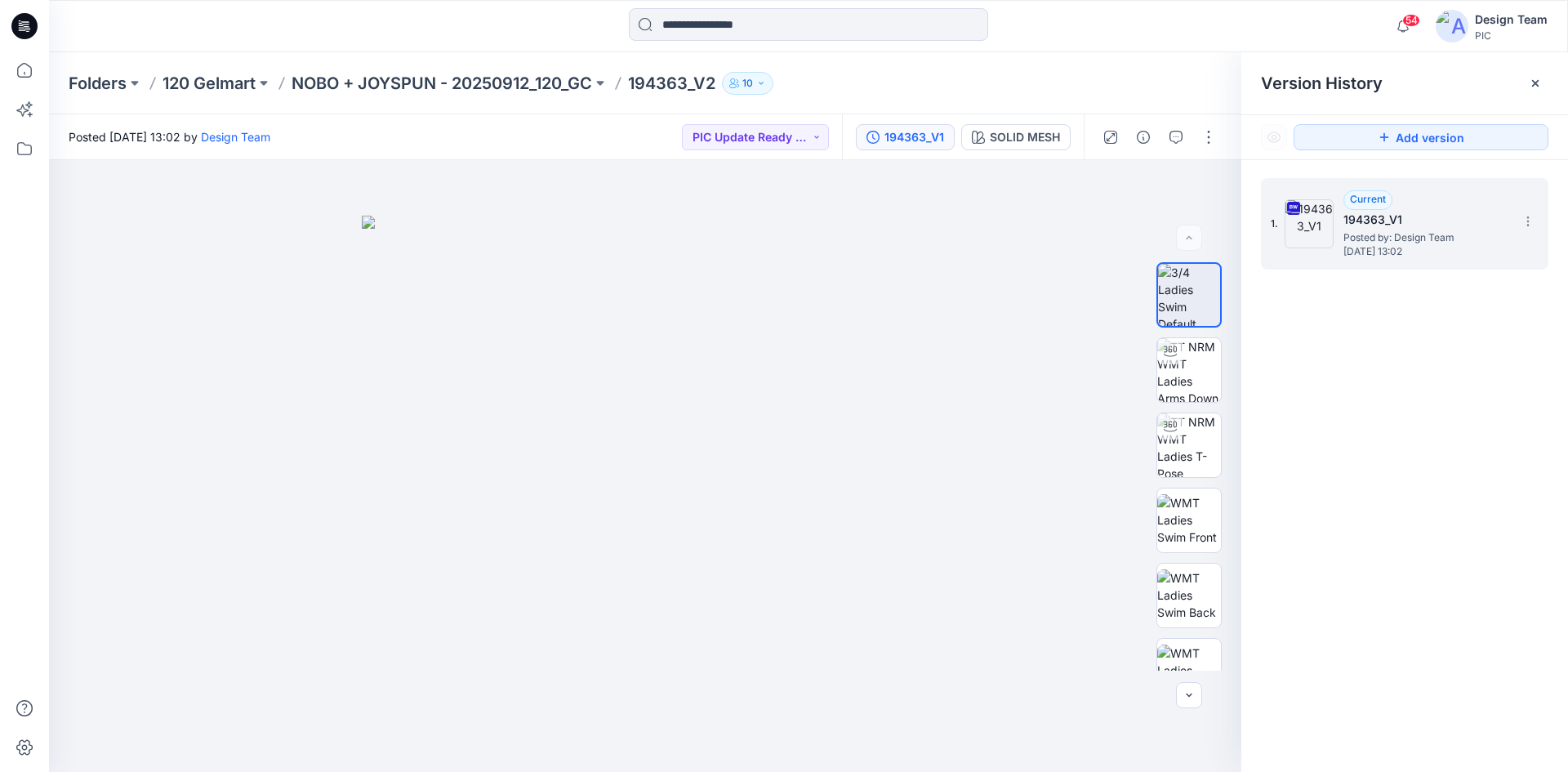
click at [1367, 236] on span "Posted by: Design Team" at bounding box center [1426, 238] width 163 height 16
click at [1054, 332] on div at bounding box center [645, 466] width 1193 height 613
